Goal: Information Seeking & Learning: Learn about a topic

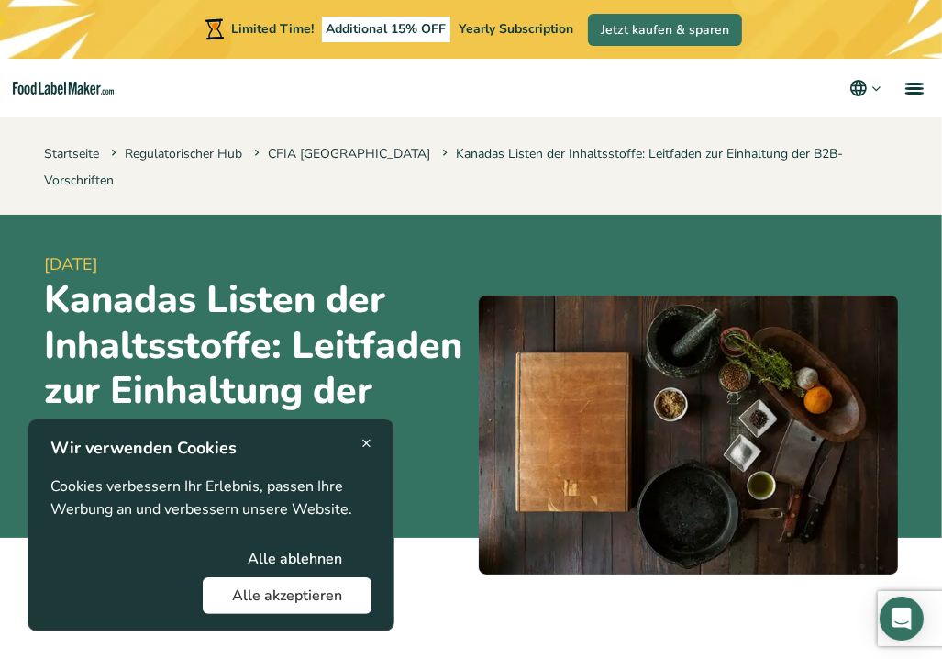
click at [367, 440] on span "×" at bounding box center [366, 442] width 10 height 25
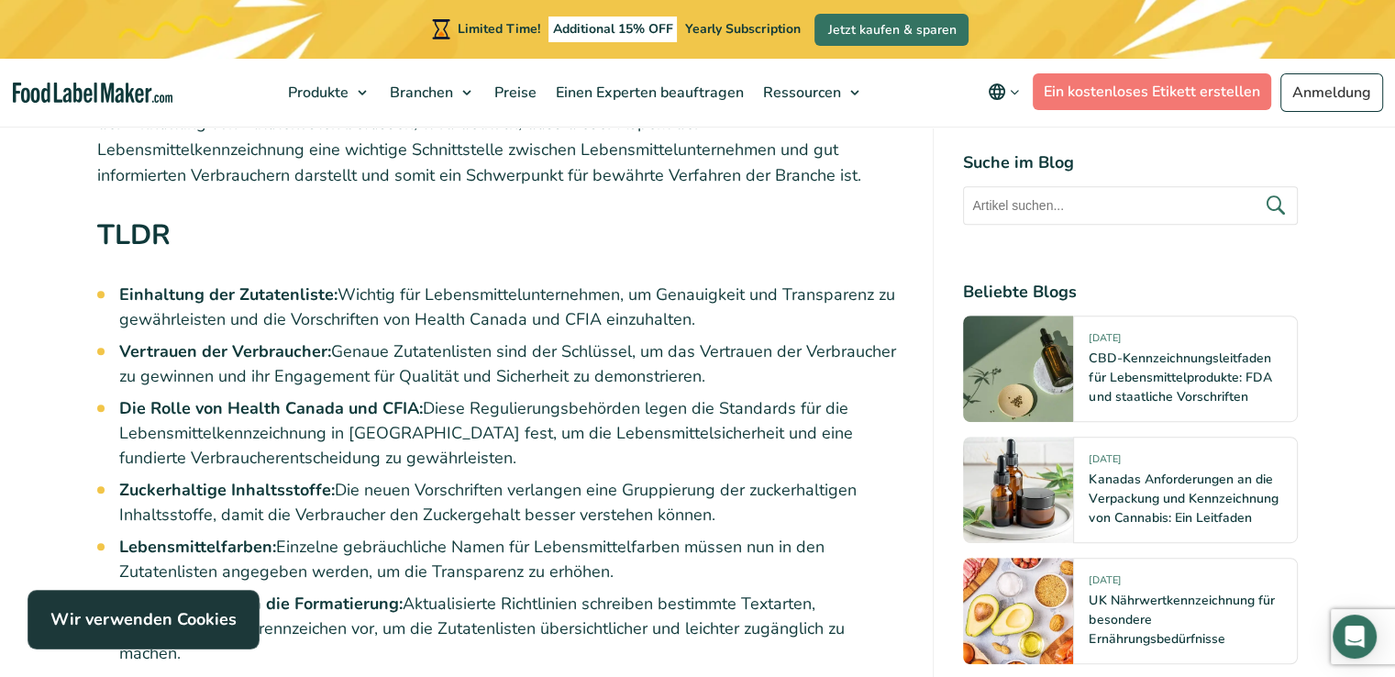
scroll to position [925, 0]
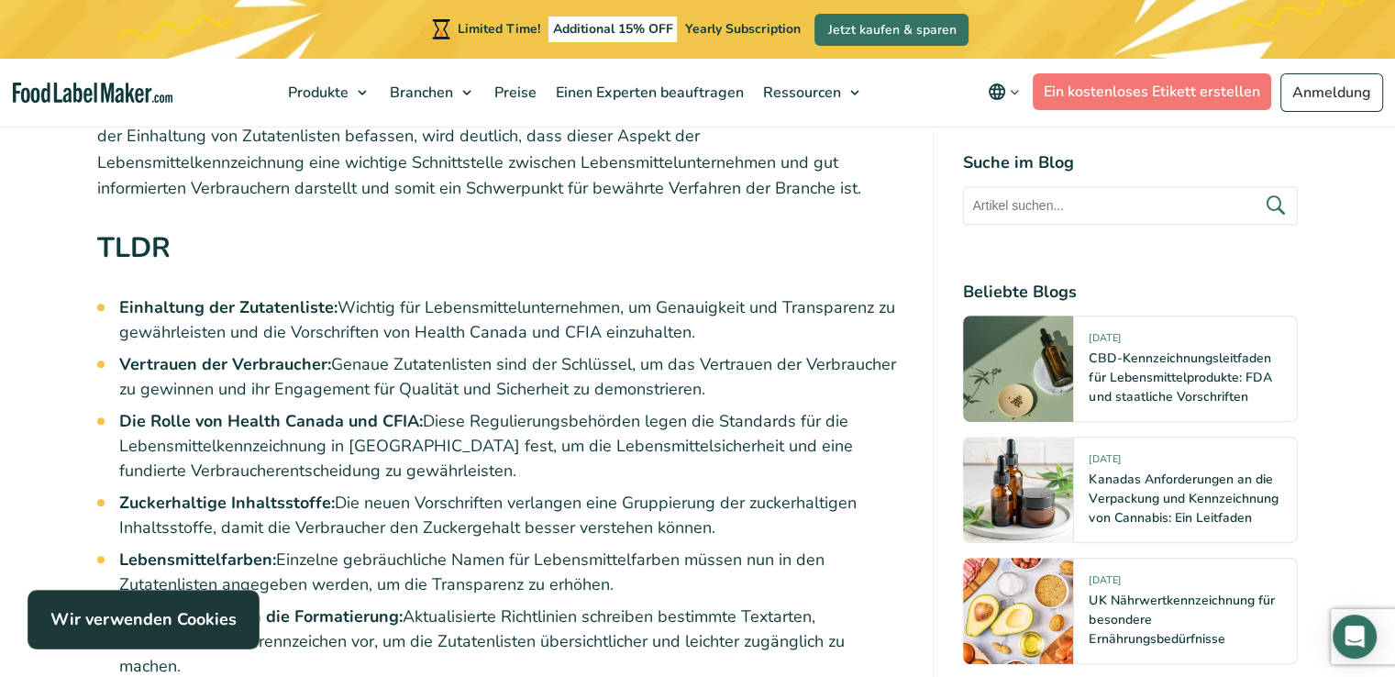
click at [941, 87] on icon "main navigation" at bounding box center [1015, 92] width 14 height 14
click at [929, 74] on nav "Produkte Nährwertkennzeichnung von Lebensmitteln Formulierung und Kennzeichnung…" at bounding box center [697, 93] width 1395 height 68
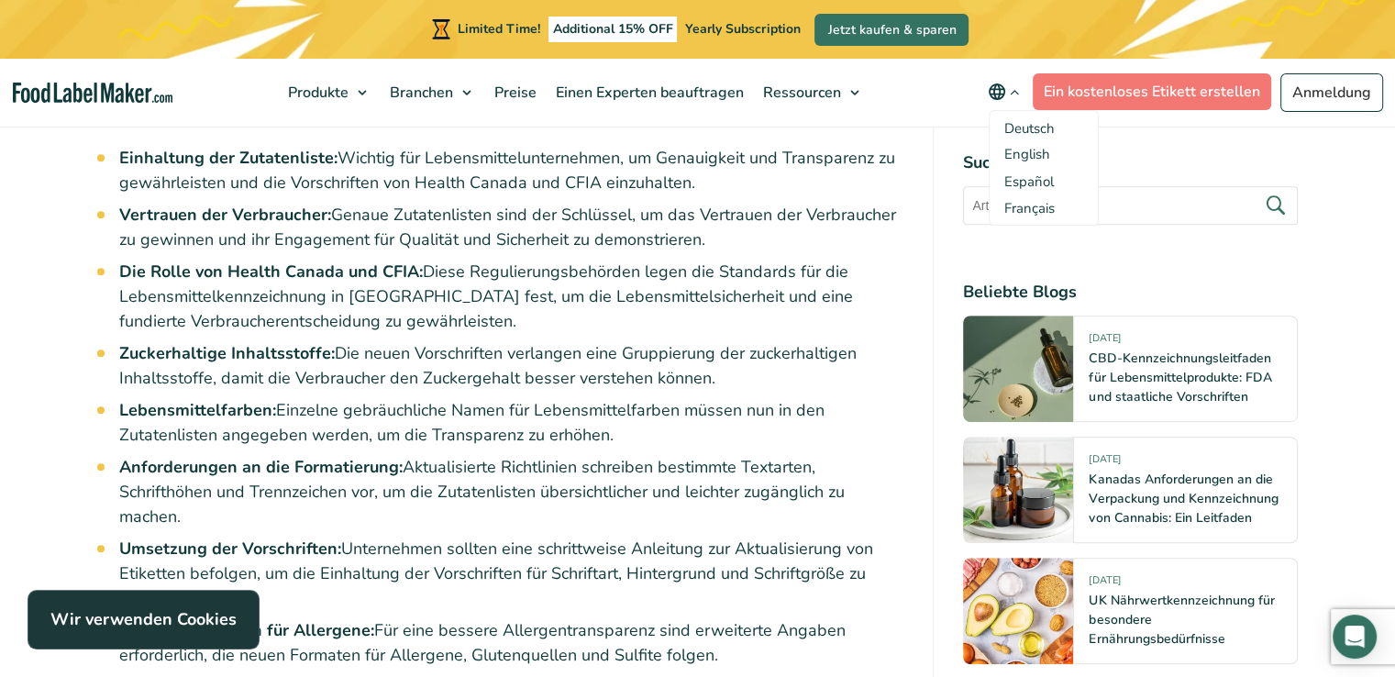
scroll to position [1200, 0]
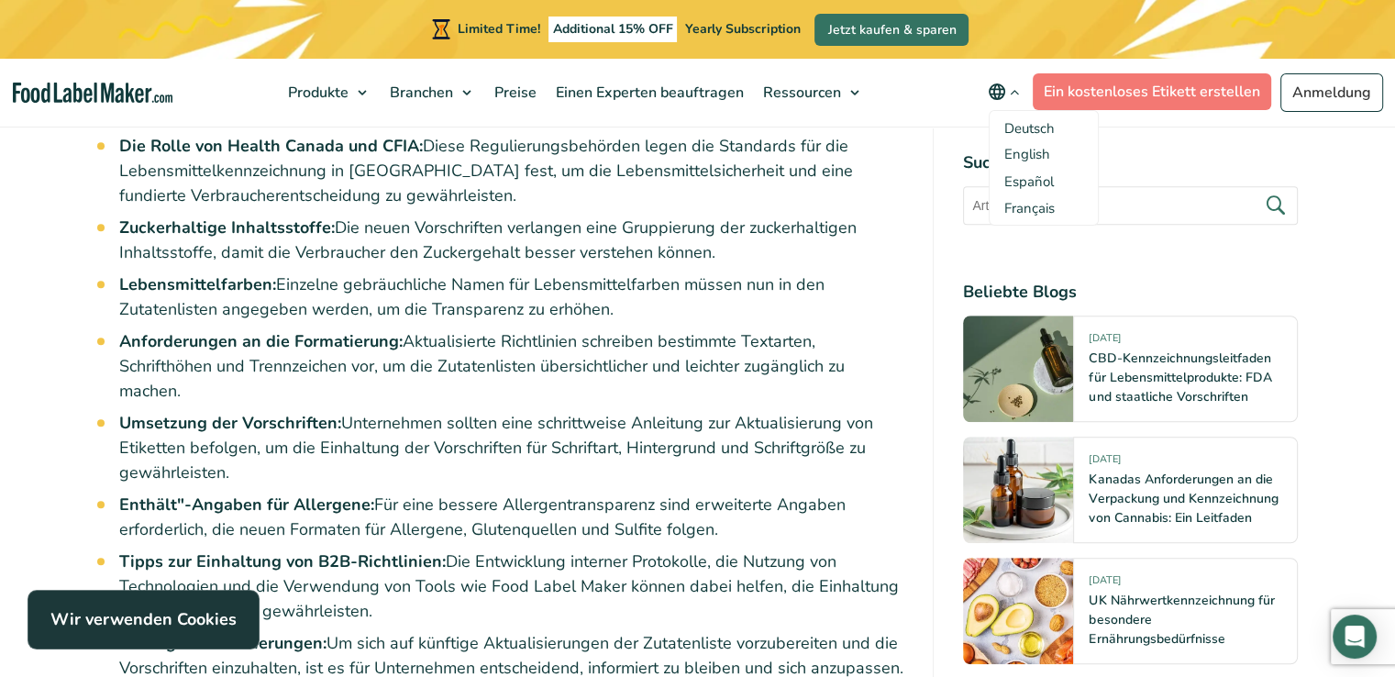
click at [941, 203] on input "text" at bounding box center [1130, 205] width 335 height 39
type input "Allergen"
click at [941, 191] on button "submit" at bounding box center [1274, 206] width 39 height 30
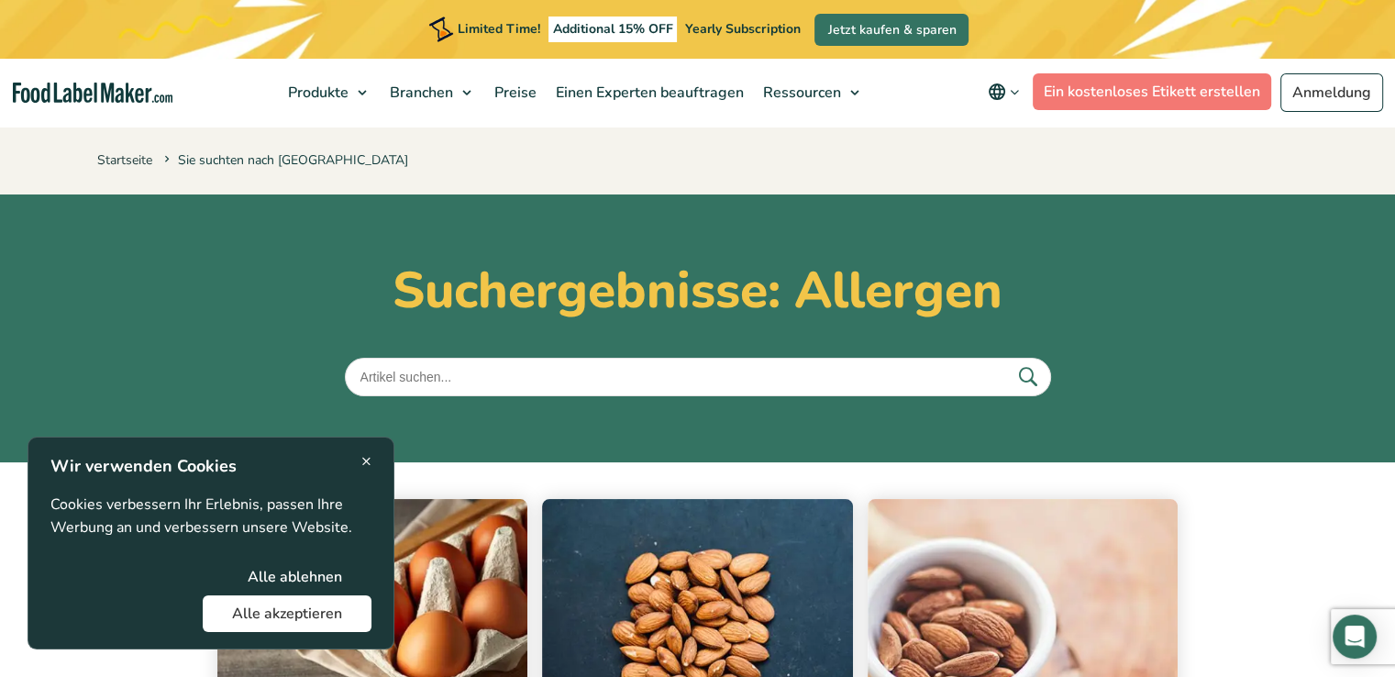
click at [281, 573] on button "Alle ablehnen" at bounding box center [294, 577] width 153 height 37
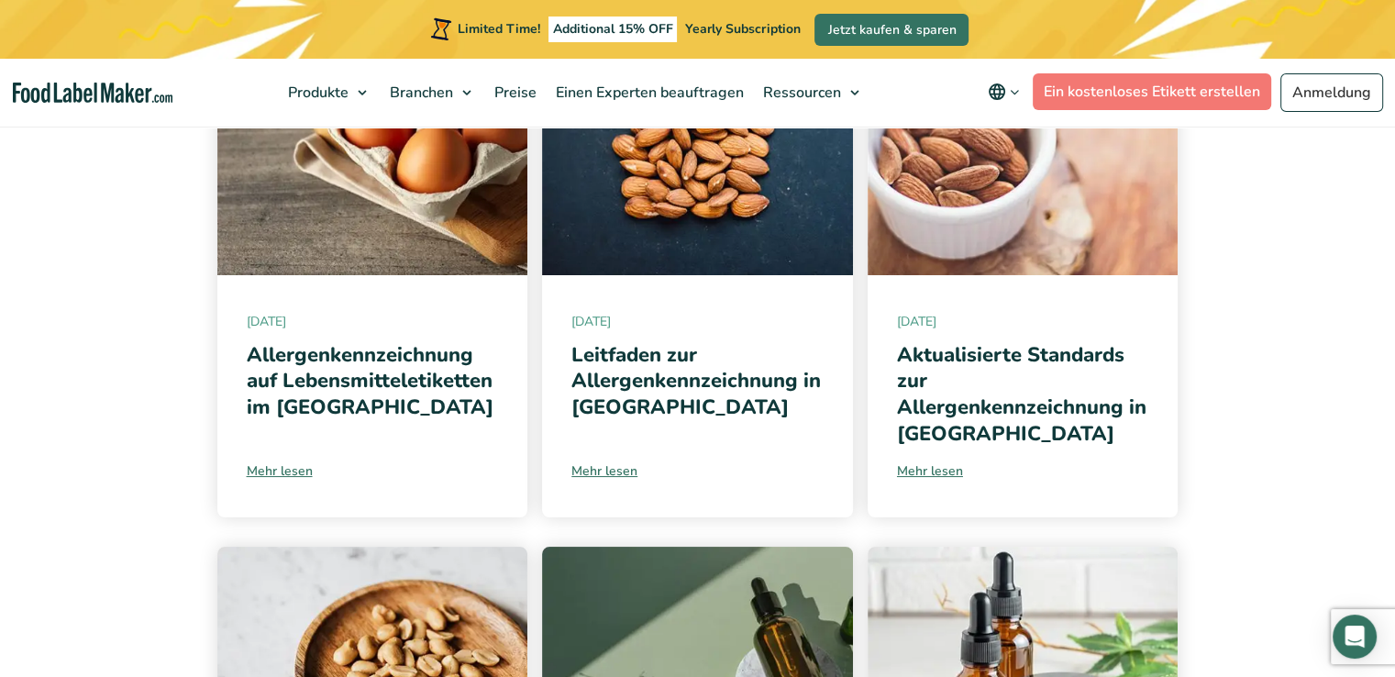
scroll to position [550, 0]
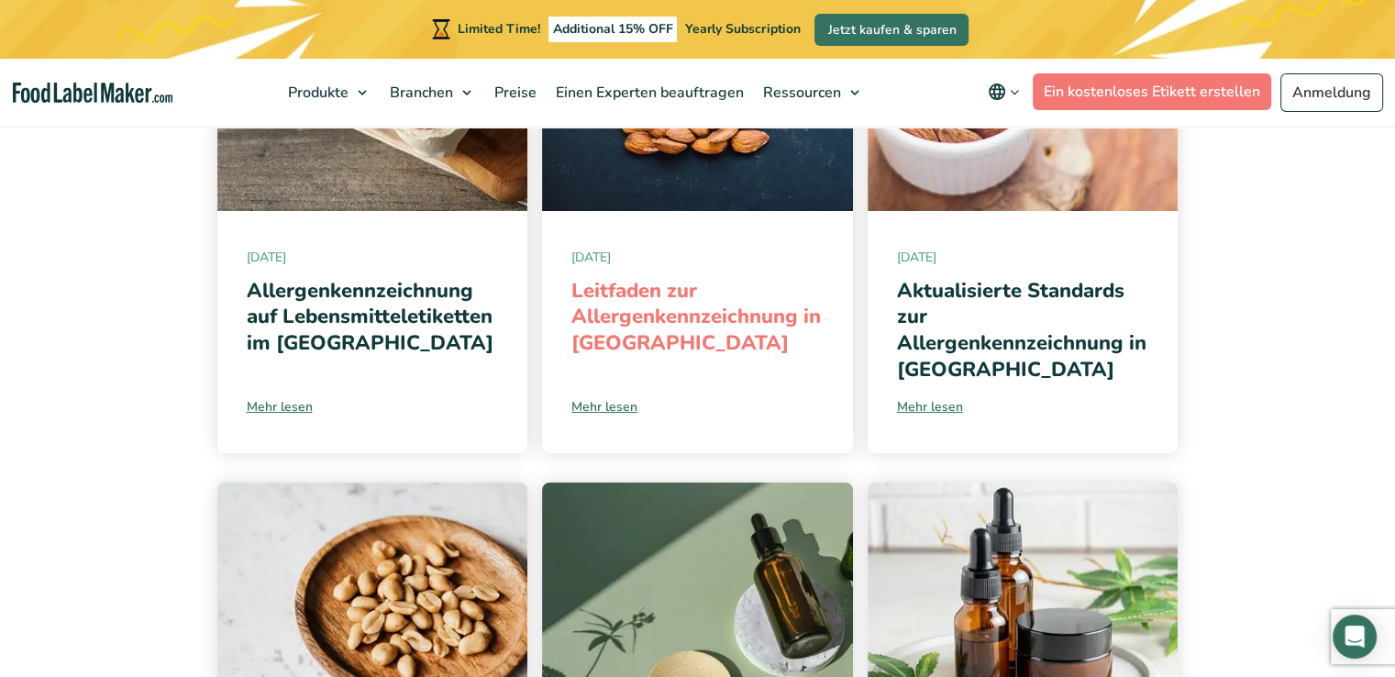
click at [688, 297] on link "Leitfaden zur Allergenkennzeichnung in Kanada" at bounding box center [697, 317] width 250 height 80
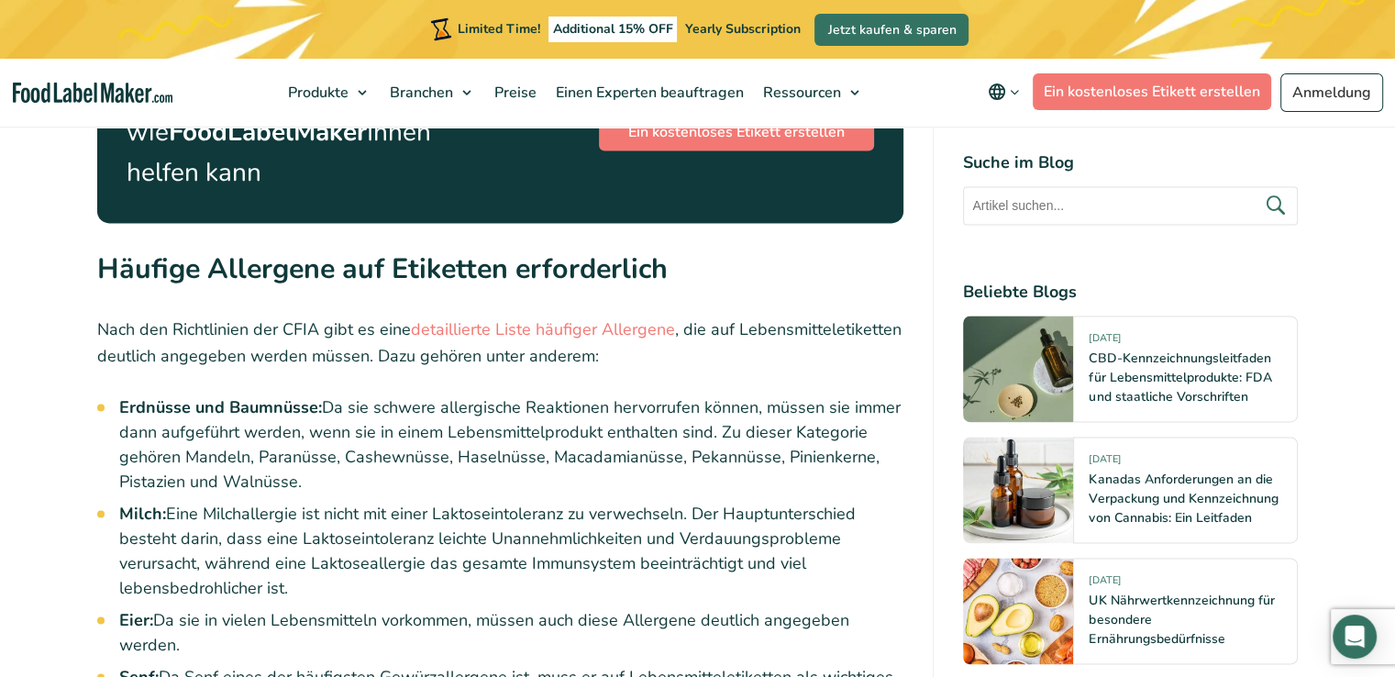
scroll to position [2660, 0]
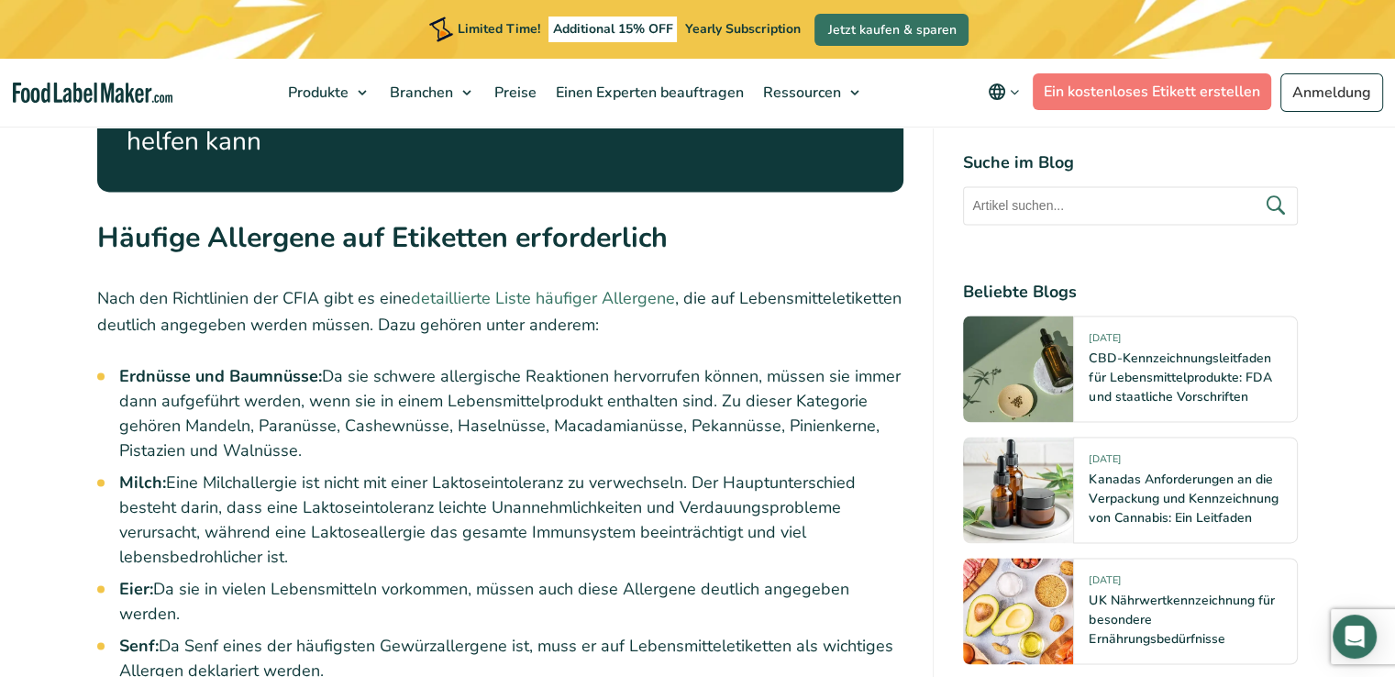
click at [597, 287] on link "detaillierte Liste häufiger Allergene" at bounding box center [543, 298] width 264 height 22
